Goal: Task Accomplishment & Management: Manage account settings

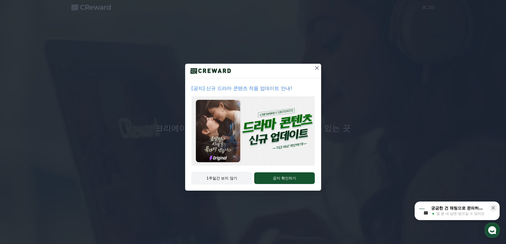
click at [217, 181] on button "1주일간 보지 않기" at bounding box center [221, 178] width 61 height 12
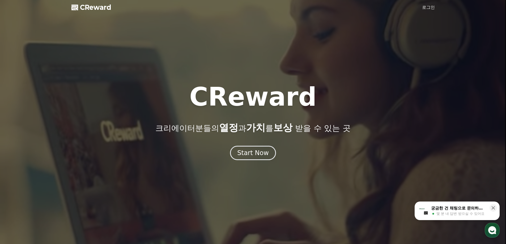
click at [429, 6] on link "로그인" at bounding box center [428, 7] width 13 height 6
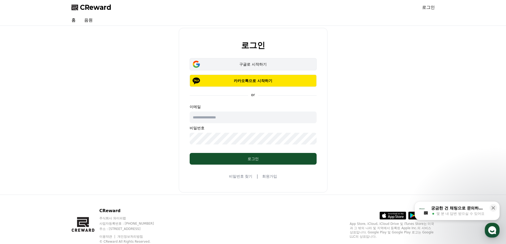
click at [239, 65] on div "구글로 시작하기" at bounding box center [252, 64] width 111 height 5
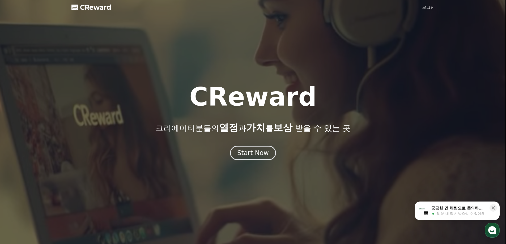
click at [430, 8] on link "로그인" at bounding box center [428, 7] width 13 height 6
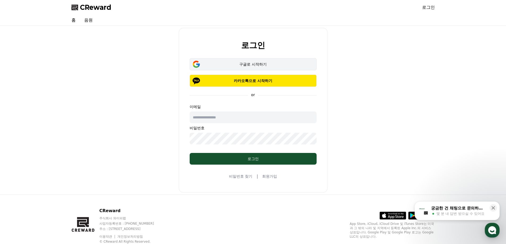
click at [252, 64] on div "구글로 시작하기" at bounding box center [252, 64] width 111 height 5
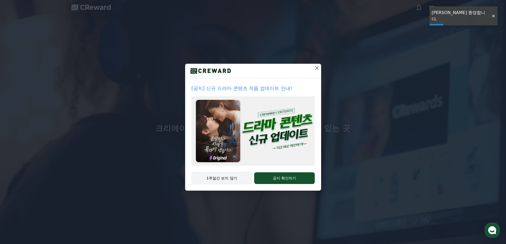
click at [225, 174] on button "1주일간 보지 않기" at bounding box center [221, 178] width 61 height 12
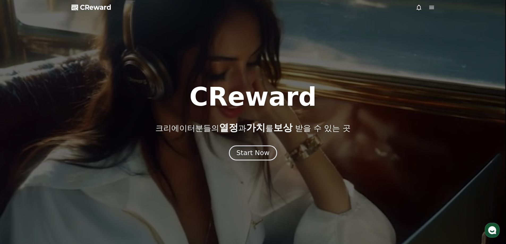
click at [241, 150] on div "Start Now" at bounding box center [252, 152] width 33 height 9
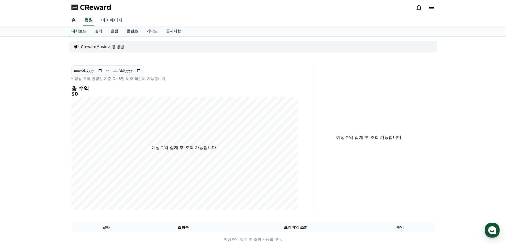
click at [111, 20] on link "마이페이지" at bounding box center [112, 20] width 30 height 11
select select "**********"
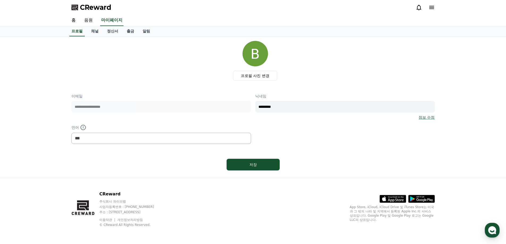
click at [245, 108] on div "**********" at bounding box center [252, 118] width 363 height 50
click at [169, 76] on div "프로필 사진 변경" at bounding box center [255, 61] width 359 height 40
click at [385, 57] on div "프로필 사진 변경" at bounding box center [255, 61] width 359 height 40
click at [96, 32] on link "채널" at bounding box center [95, 31] width 16 height 10
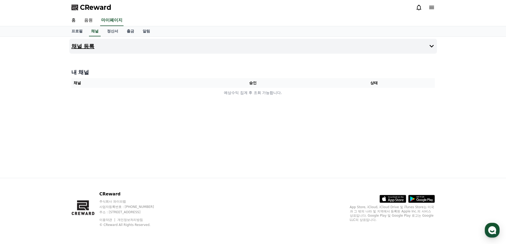
click at [83, 48] on h4 "채널 등록" at bounding box center [82, 46] width 23 height 6
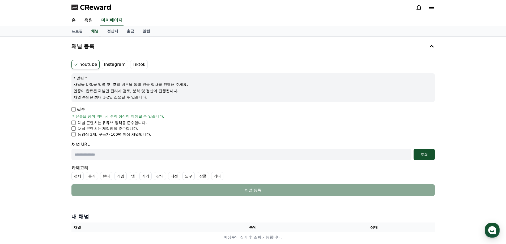
drag, startPoint x: 101, startPoint y: 130, endPoint x: 129, endPoint y: 131, distance: 27.9
click at [129, 131] on p "채널 콘텐츠는 저작권을 준수합니다." at bounding box center [108, 128] width 61 height 5
click at [157, 132] on li "동영상 3개, 구독자 100명 이상 채널입니다." at bounding box center [252, 134] width 363 height 5
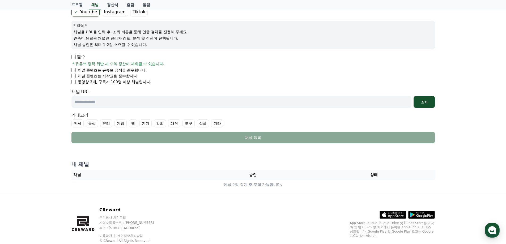
scroll to position [53, 0]
click at [200, 103] on input "text" at bounding box center [241, 102] width 340 height 12
click at [251, 99] on input "text" at bounding box center [241, 102] width 340 height 12
click at [127, 108] on form "Youtube Instagram Tiktok * 알림 * 채널을 URL을 입력 후, 조회 버튼을 통해 인증 절차를 진행해 주세요. 인증이 완료…" at bounding box center [252, 75] width 363 height 136
click at [132, 101] on input "text" at bounding box center [241, 102] width 340 height 12
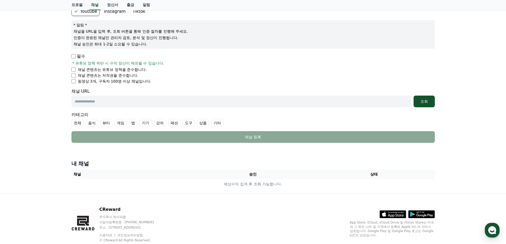
paste input "**********"
type input "**********"
click at [425, 104] on button "조회" at bounding box center [423, 102] width 21 height 12
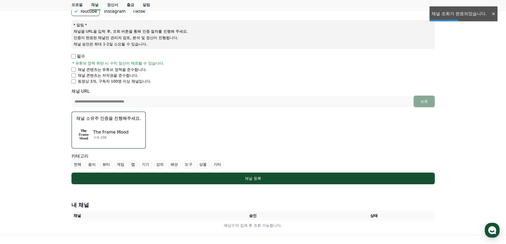
click at [80, 126] on div "The Frame Mood 구독 208" at bounding box center [108, 134] width 65 height 21
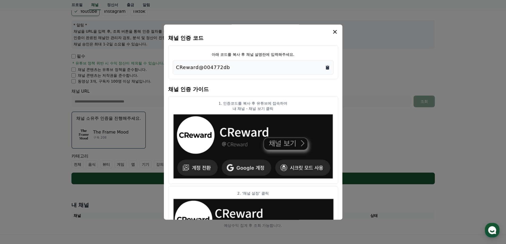
click at [327, 66] on icon "Copy to clipboard" at bounding box center [327, 67] width 5 height 5
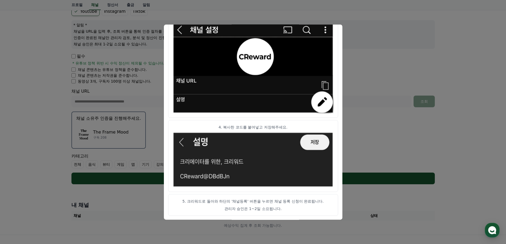
scroll to position [263, 0]
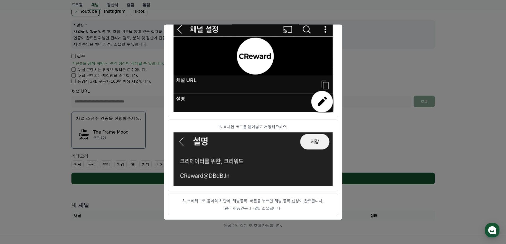
click at [413, 50] on button "close modal" at bounding box center [253, 122] width 506 height 244
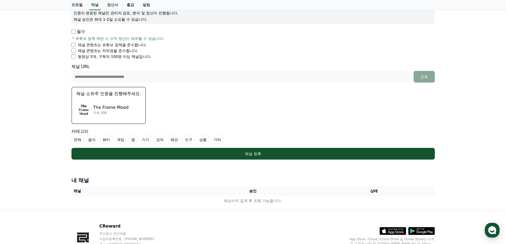
scroll to position [80, 0]
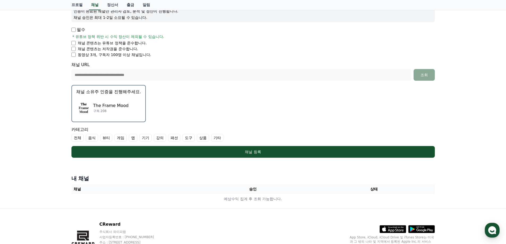
click at [371, 115] on form "**********" at bounding box center [252, 68] width 363 height 177
click at [133, 111] on div "The Frame Mood 구독 208" at bounding box center [108, 107] width 65 height 21
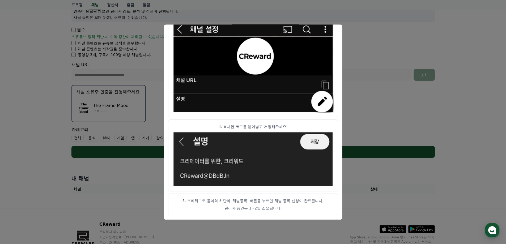
scroll to position [110, 0]
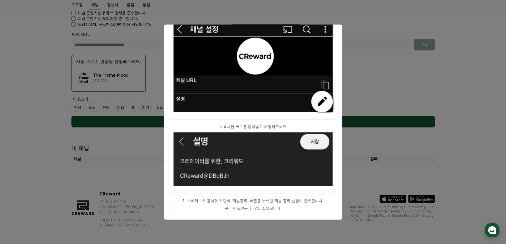
click at [377, 73] on button "close modal" at bounding box center [253, 122] width 506 height 244
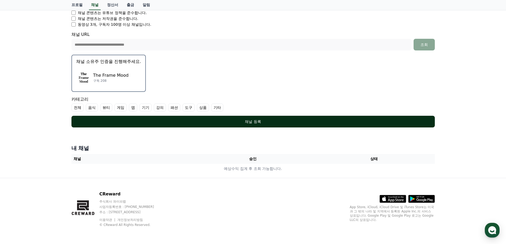
click at [249, 118] on button "채널 등록" at bounding box center [252, 122] width 363 height 12
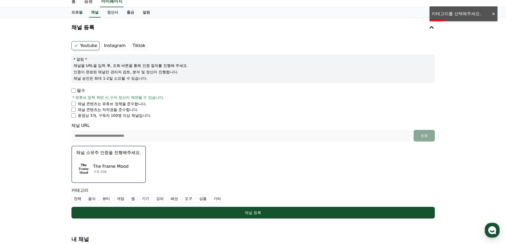
scroll to position [106, 0]
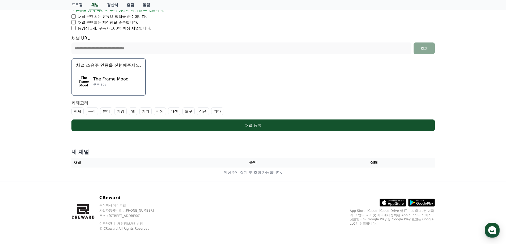
click at [219, 111] on label "기타" at bounding box center [217, 111] width 12 height 8
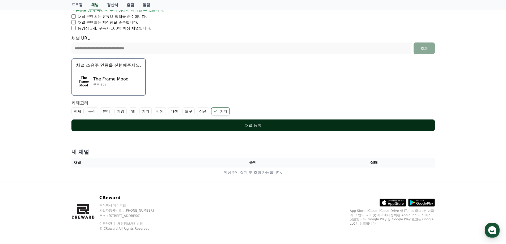
click at [274, 125] on div "채널 등록" at bounding box center [253, 125] width 342 height 5
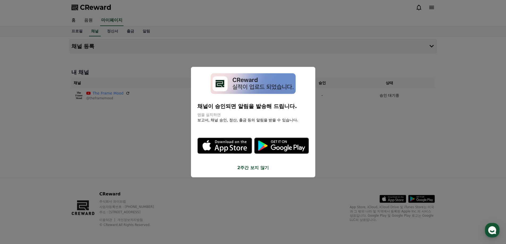
click at [266, 169] on button "2주간 보지 않기" at bounding box center [252, 168] width 111 height 6
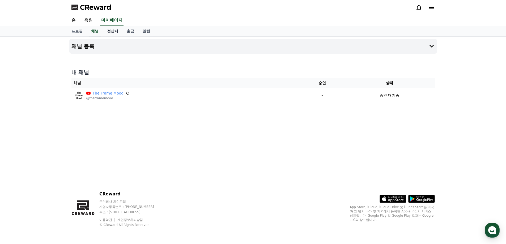
click at [114, 34] on link "정산서" at bounding box center [113, 31] width 20 height 10
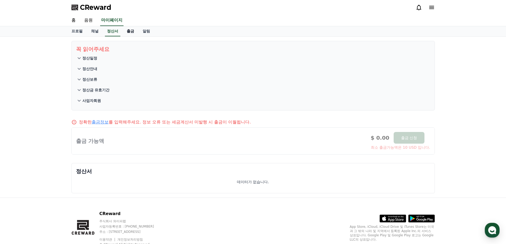
click at [128, 30] on link "출금" at bounding box center [130, 31] width 16 height 10
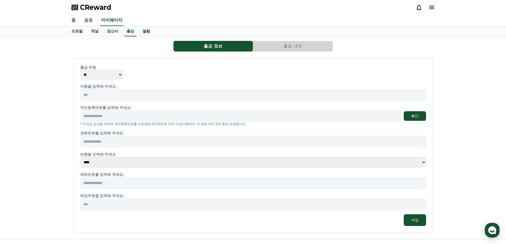
click at [142, 32] on link "알림" at bounding box center [146, 31] width 16 height 10
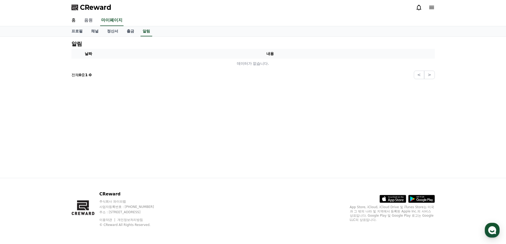
click at [92, 20] on link "음원" at bounding box center [88, 20] width 17 height 11
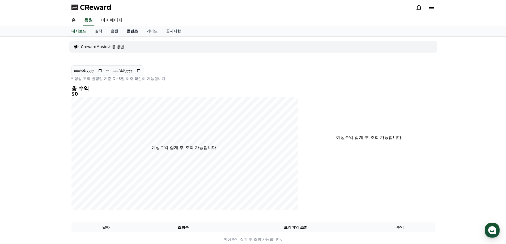
click at [131, 30] on link "콘텐츠" at bounding box center [132, 31] width 20 height 10
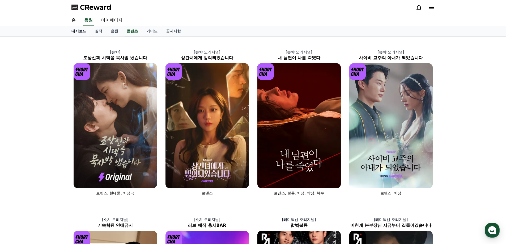
click at [78, 33] on link "대시보드" at bounding box center [78, 31] width 23 height 10
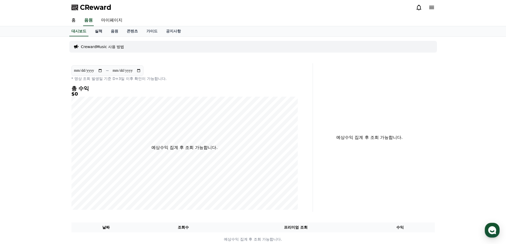
click at [97, 32] on link "실적" at bounding box center [98, 31] width 16 height 10
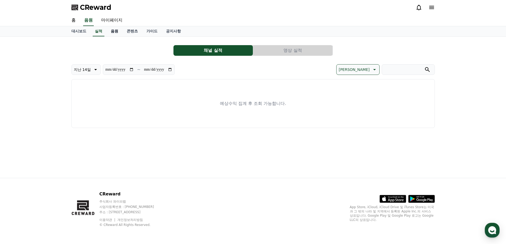
click at [113, 32] on link "음원" at bounding box center [114, 31] width 16 height 10
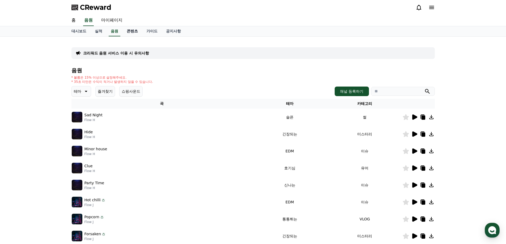
click at [135, 32] on link "콘텐츠" at bounding box center [132, 31] width 20 height 10
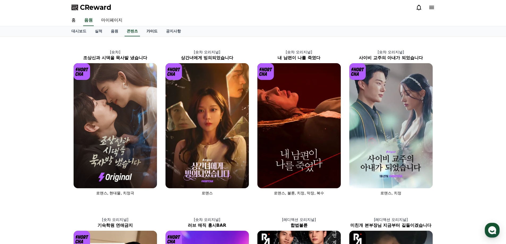
click at [150, 32] on link "가이드" at bounding box center [152, 31] width 20 height 10
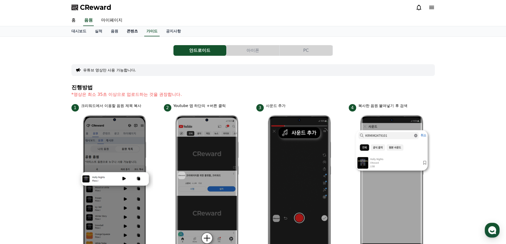
click at [137, 33] on link "콘텐츠" at bounding box center [132, 31] width 20 height 10
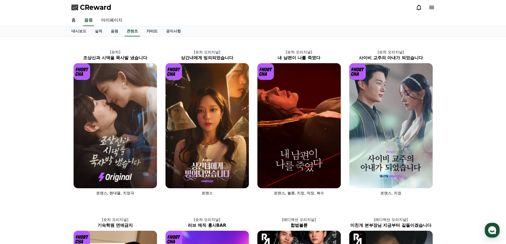
click at [148, 32] on link "가이드" at bounding box center [152, 31] width 20 height 10
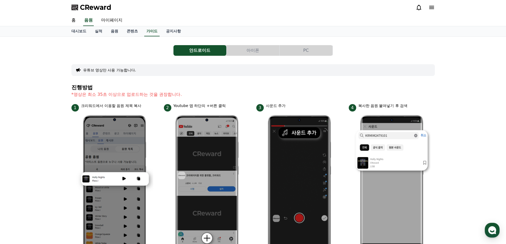
click at [253, 50] on button "아이폰" at bounding box center [252, 50] width 53 height 11
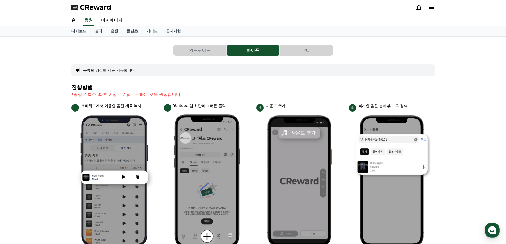
click at [302, 50] on button "PC" at bounding box center [305, 50] width 53 height 11
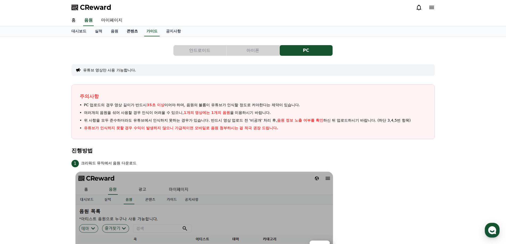
click at [130, 31] on link "콘텐츠" at bounding box center [132, 31] width 20 height 10
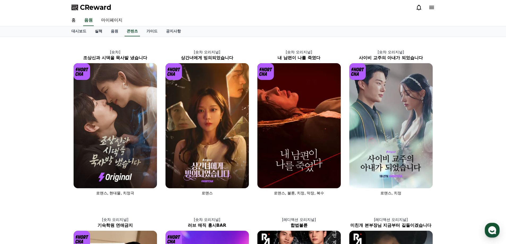
click at [100, 31] on link "실적" at bounding box center [98, 31] width 16 height 10
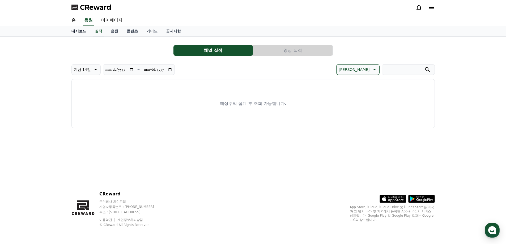
click at [77, 32] on link "대시보드" at bounding box center [78, 31] width 23 height 10
